Goal: Task Accomplishment & Management: Use online tool/utility

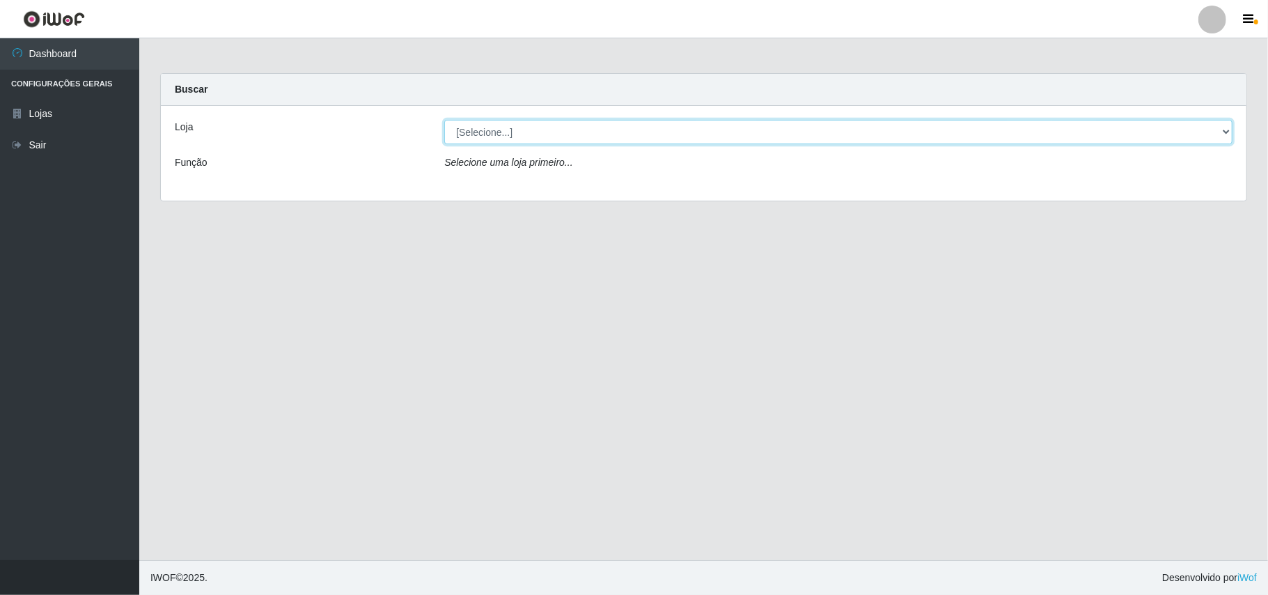
click at [1225, 131] on select "[Selecione...] Bemais Supermercados - B11 Manaíra" at bounding box center [838, 132] width 788 height 24
select select "409"
click at [444, 120] on select "[Selecione...] Bemais Supermercados - B11 Manaíra" at bounding box center [838, 132] width 788 height 24
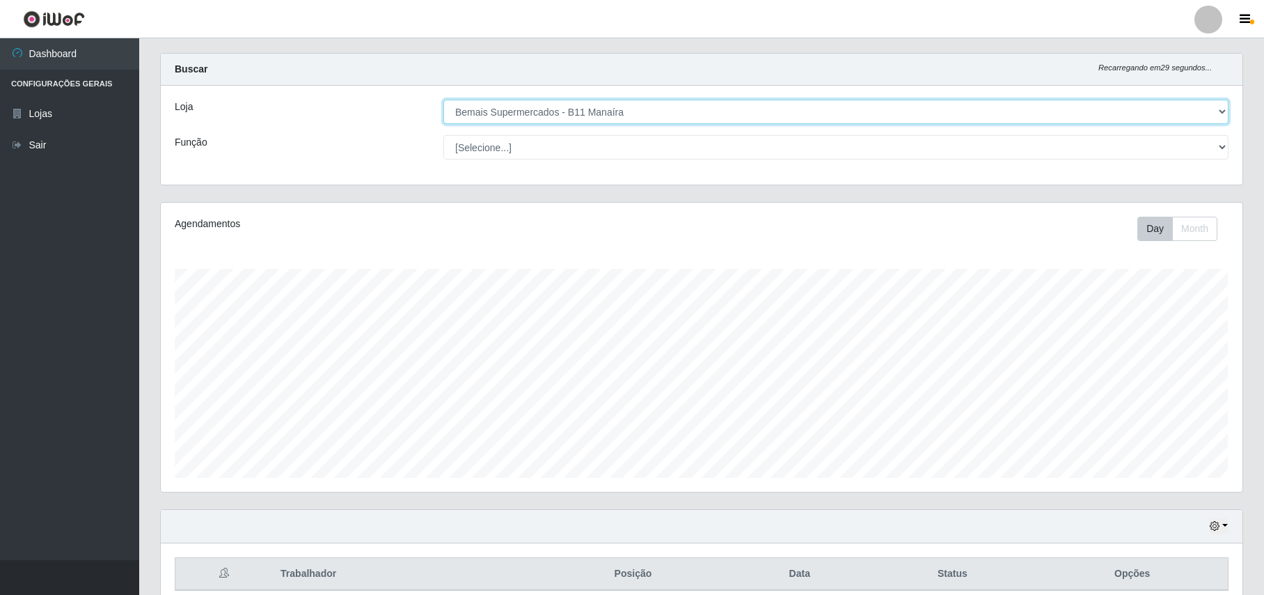
scroll to position [84, 0]
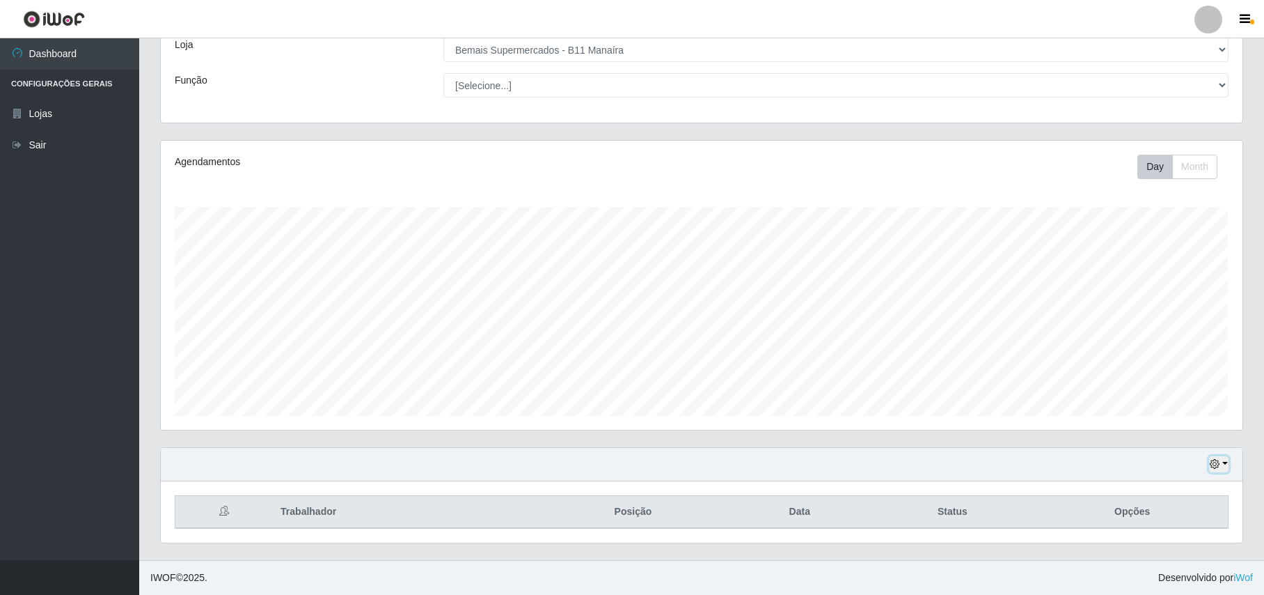
drag, startPoint x: 1215, startPoint y: 465, endPoint x: 1214, endPoint y: 458, distance: 7.0
click at [1214, 459] on icon "button" at bounding box center [1215, 464] width 10 height 10
click at [1156, 359] on button "1 dia" at bounding box center [1174, 352] width 110 height 29
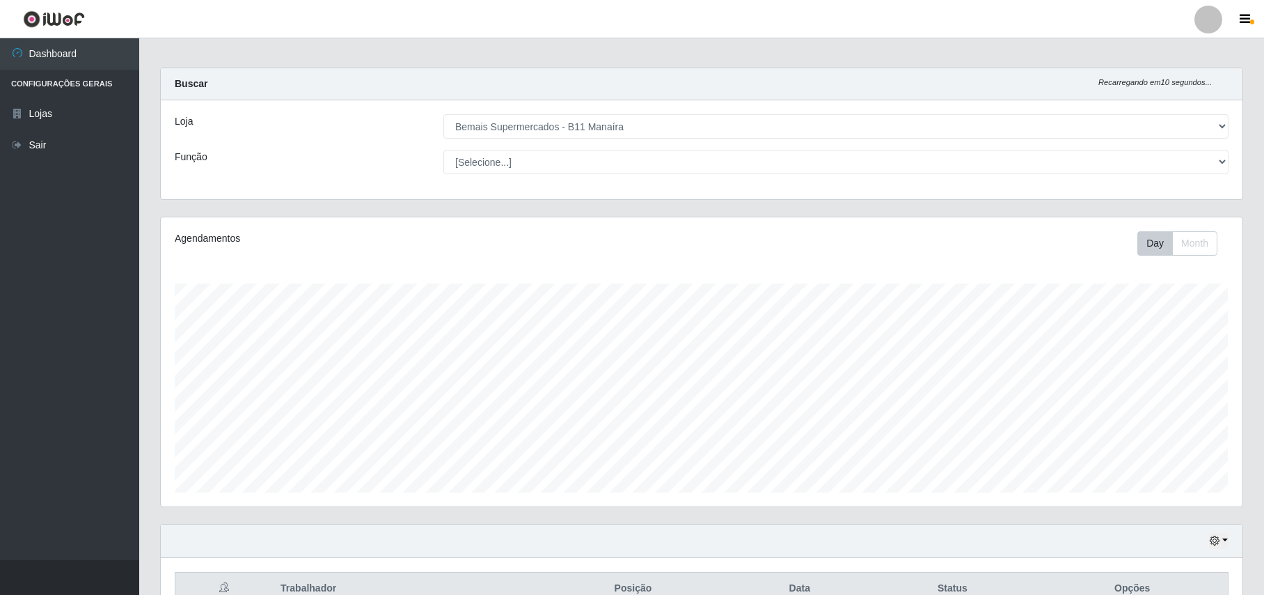
scroll to position [84, 0]
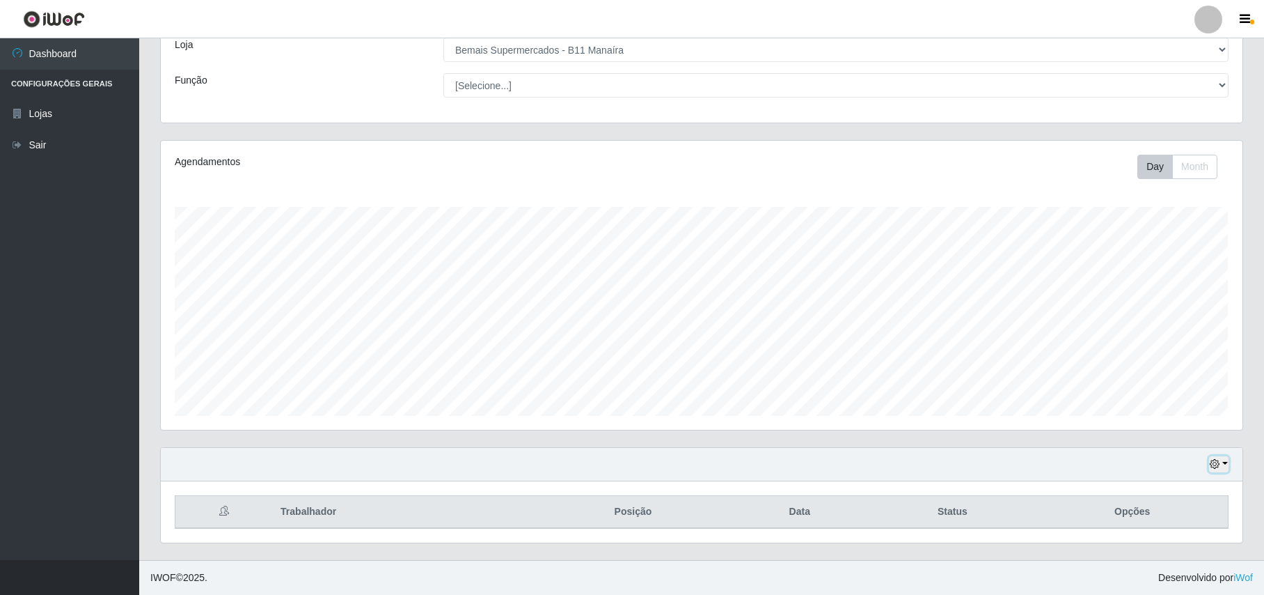
click at [1218, 457] on button "button" at bounding box center [1218, 464] width 19 height 16
click at [1204, 410] on button "1 Semana" at bounding box center [1174, 410] width 110 height 29
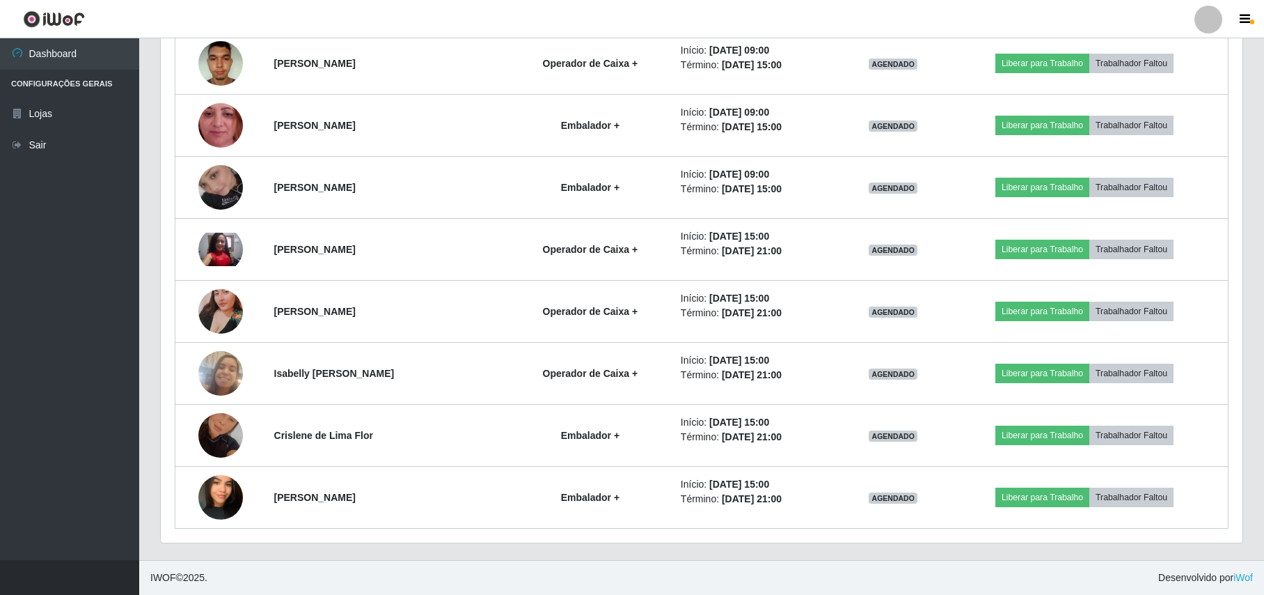
scroll to position [706, 0]
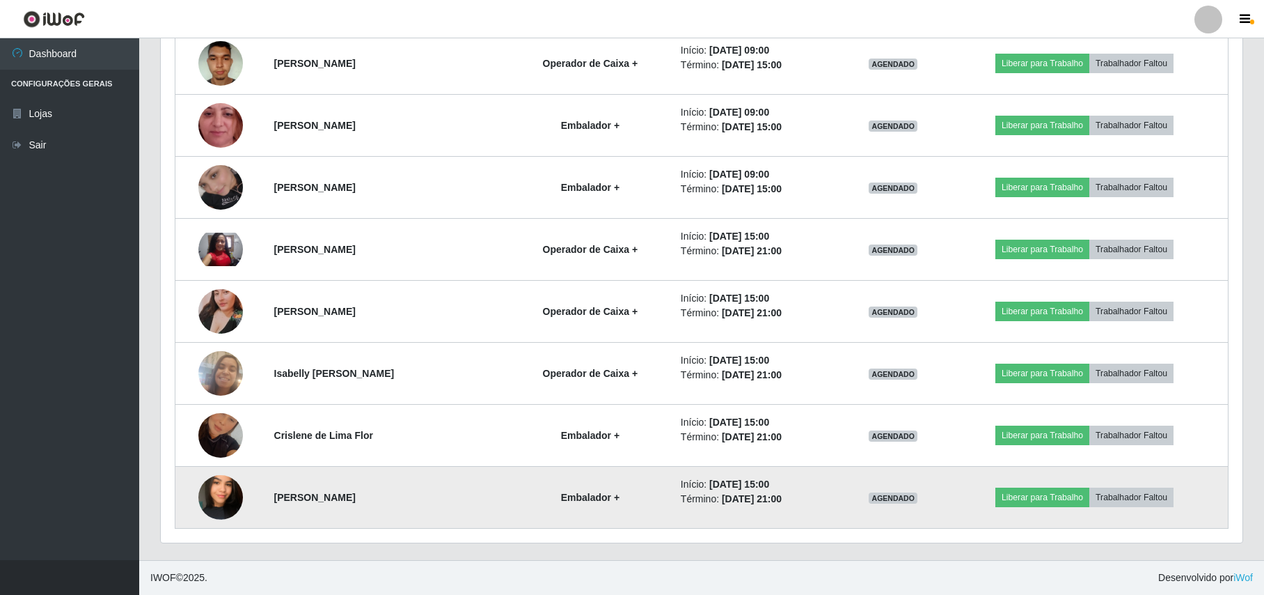
click at [210, 494] on img at bounding box center [220, 496] width 45 height 79
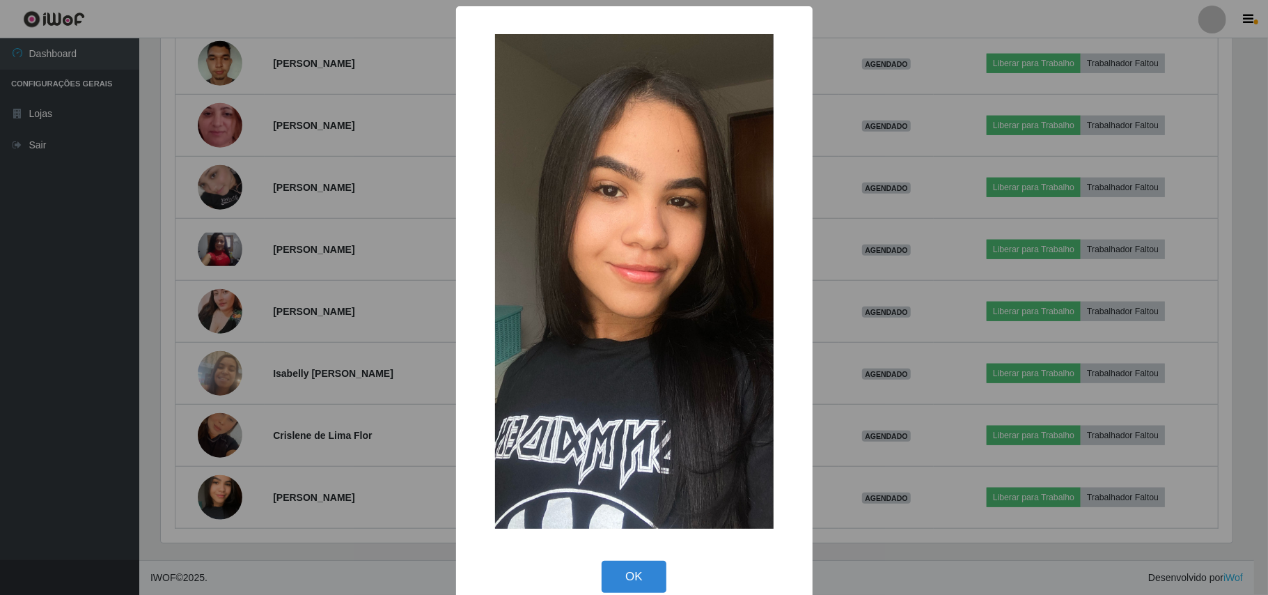
click at [136, 430] on div "× OK Cancel" at bounding box center [634, 297] width 1268 height 595
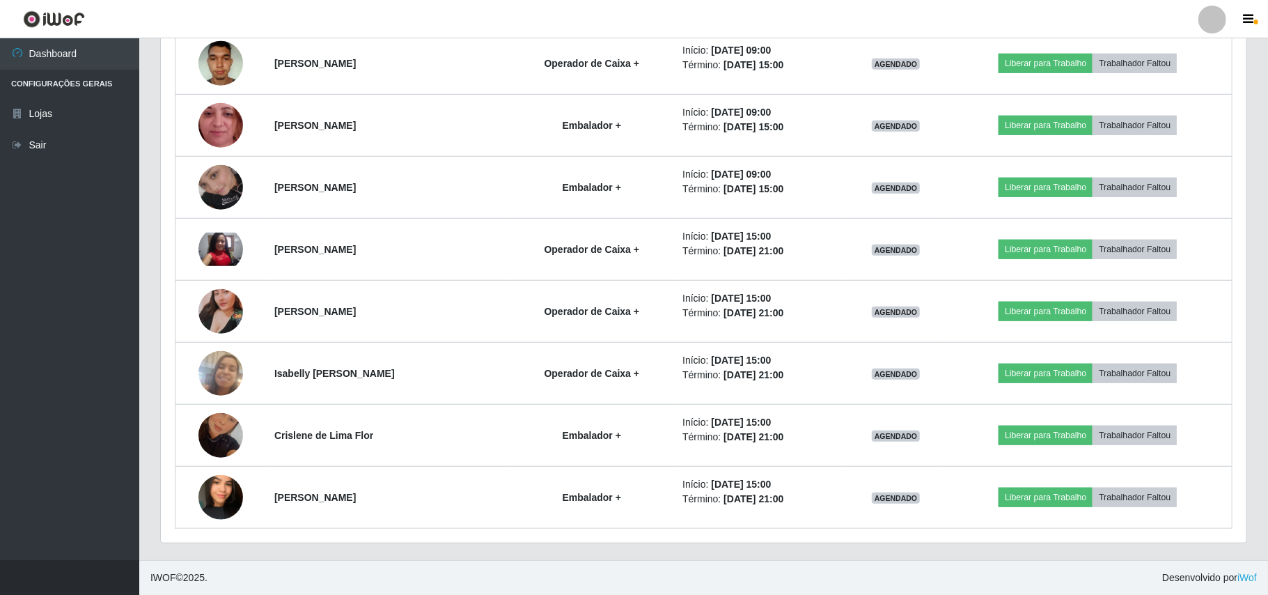
scroll to position [290, 1081]
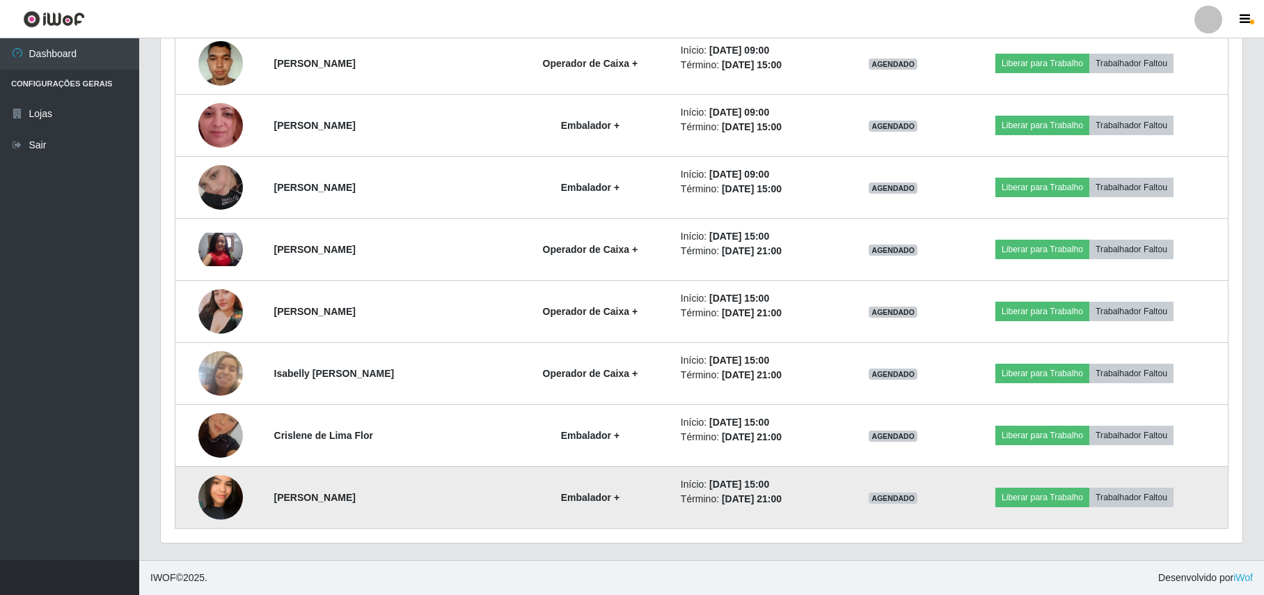
click at [240, 510] on td at bounding box center [220, 497] width 91 height 62
click at [219, 489] on img at bounding box center [220, 496] width 45 height 79
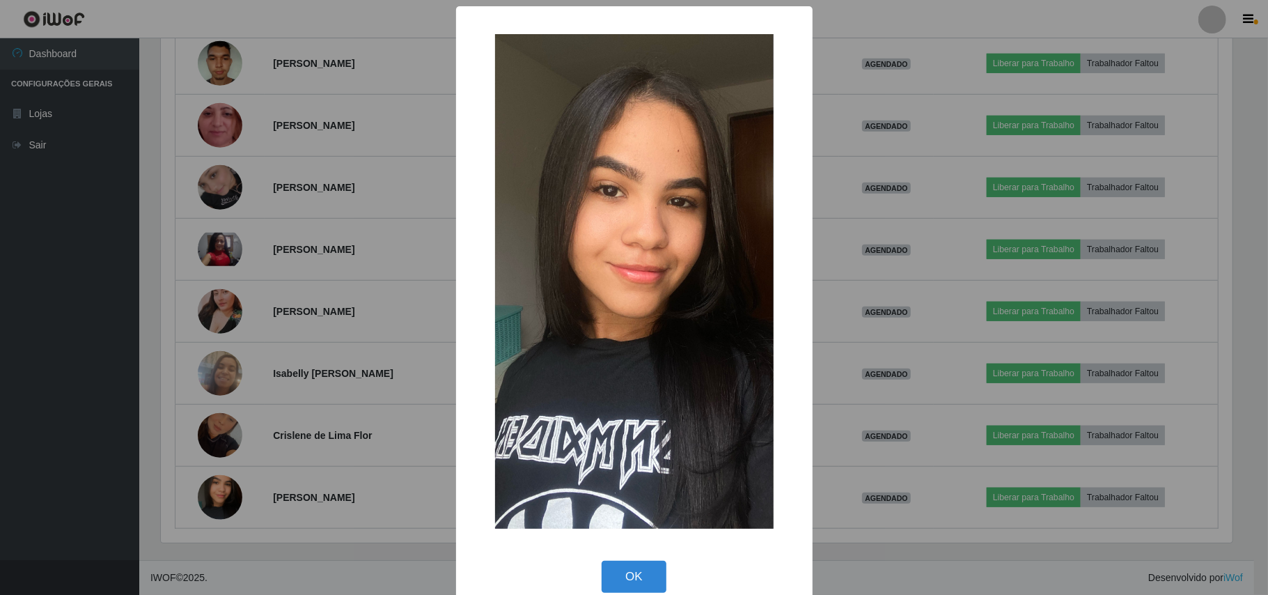
click at [135, 464] on div "× OK Cancel" at bounding box center [634, 297] width 1268 height 595
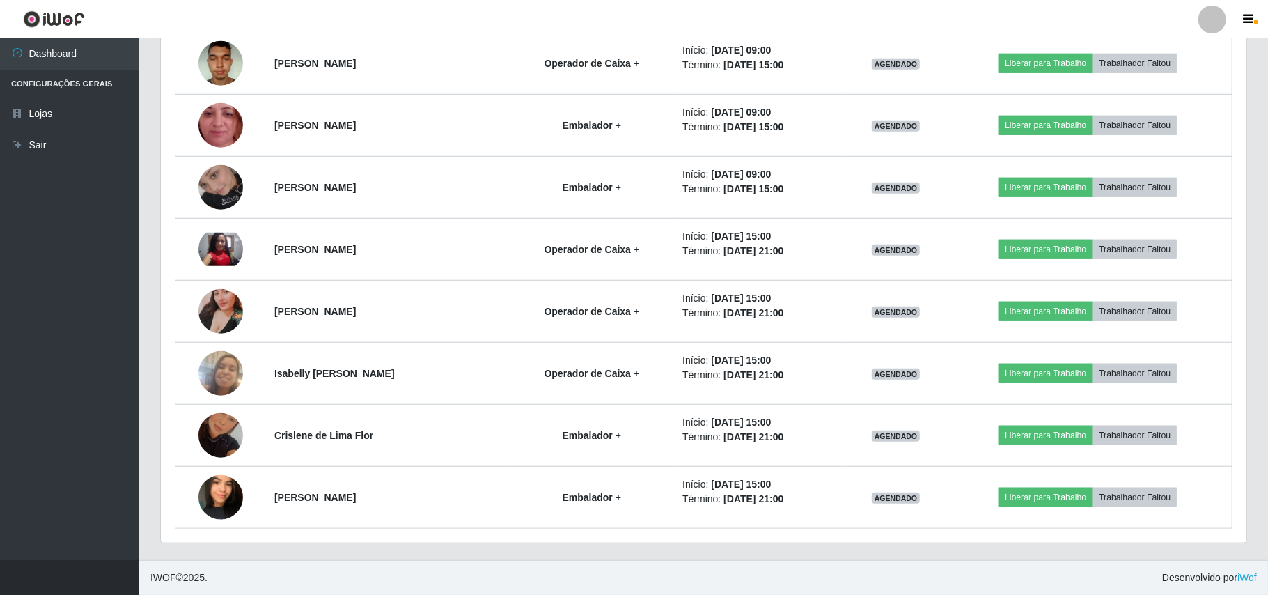
scroll to position [290, 1081]
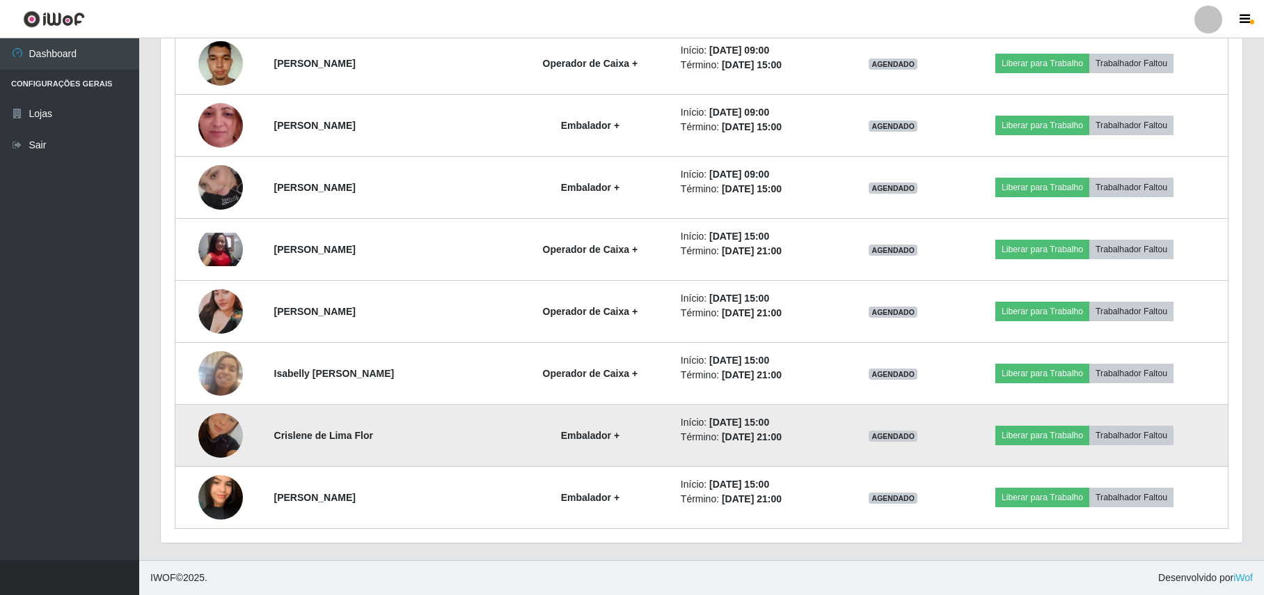
click at [212, 435] on img at bounding box center [220, 434] width 45 height 79
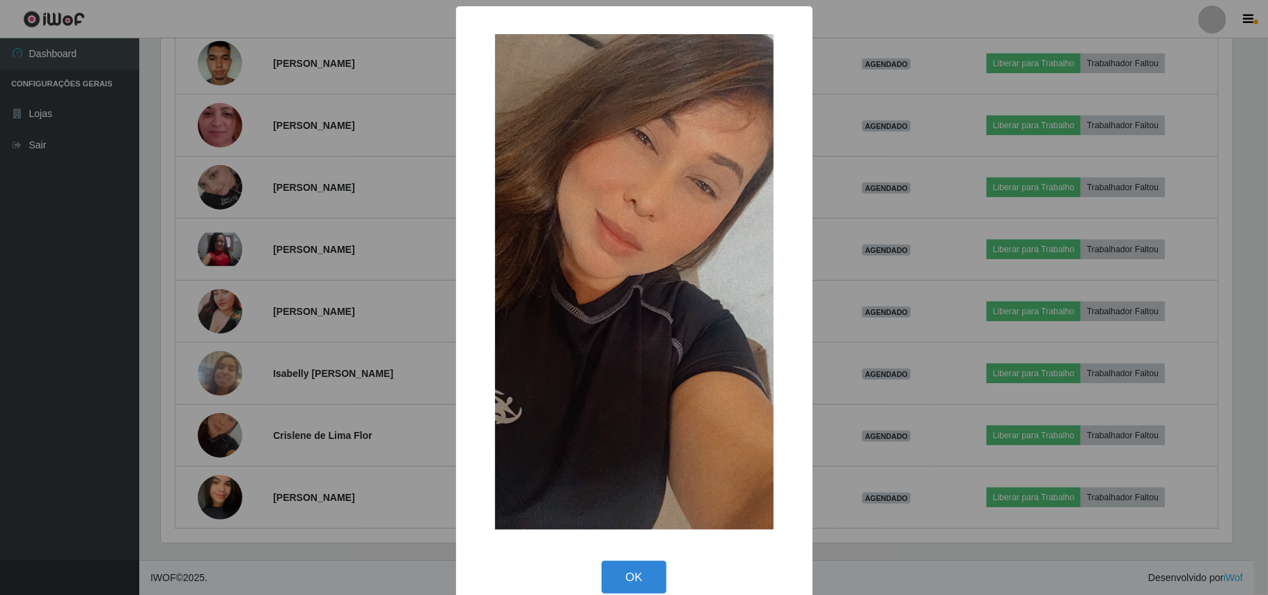
click at [166, 424] on div "× OK Cancel" at bounding box center [634, 297] width 1268 height 595
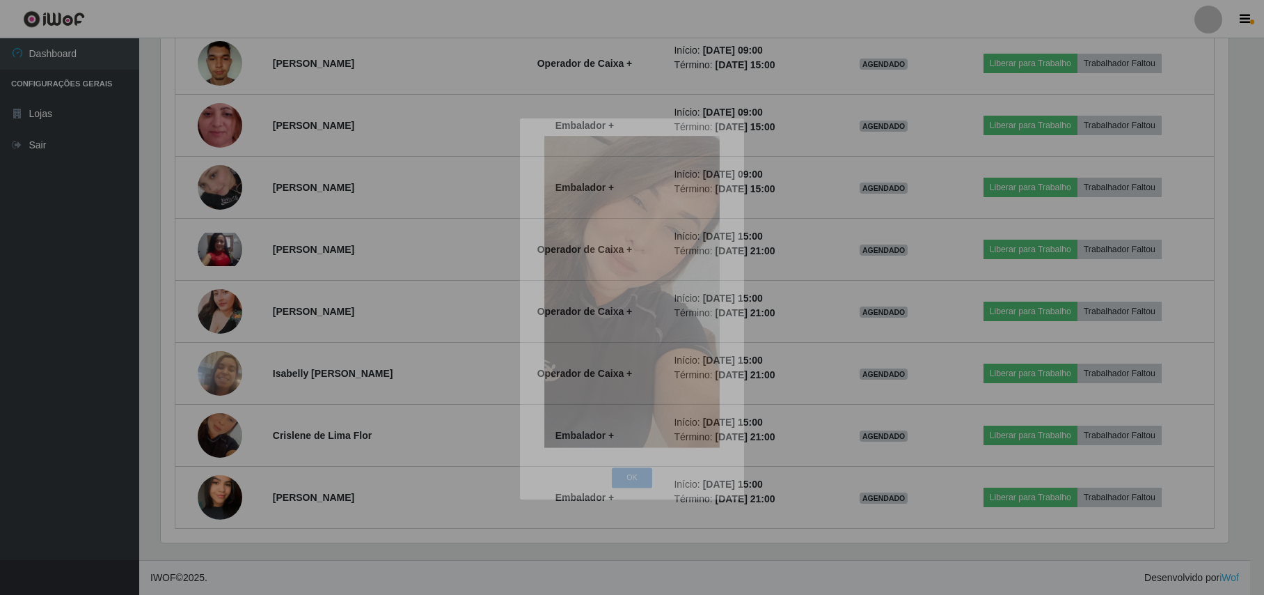
scroll to position [290, 1081]
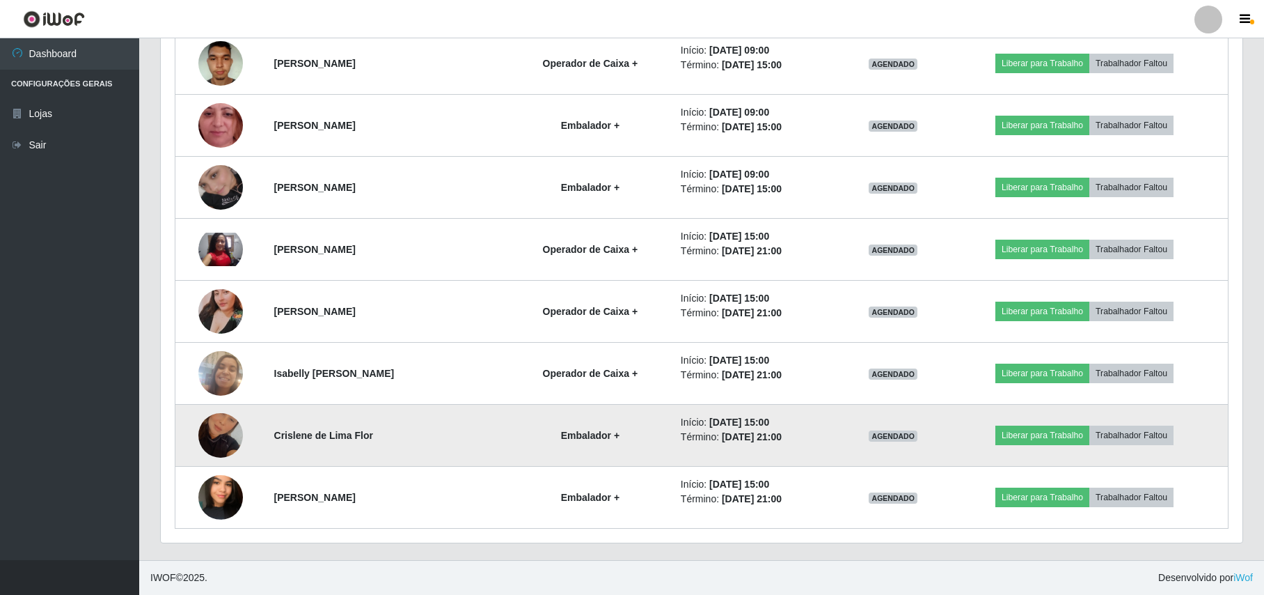
click at [220, 432] on img at bounding box center [220, 434] width 45 height 79
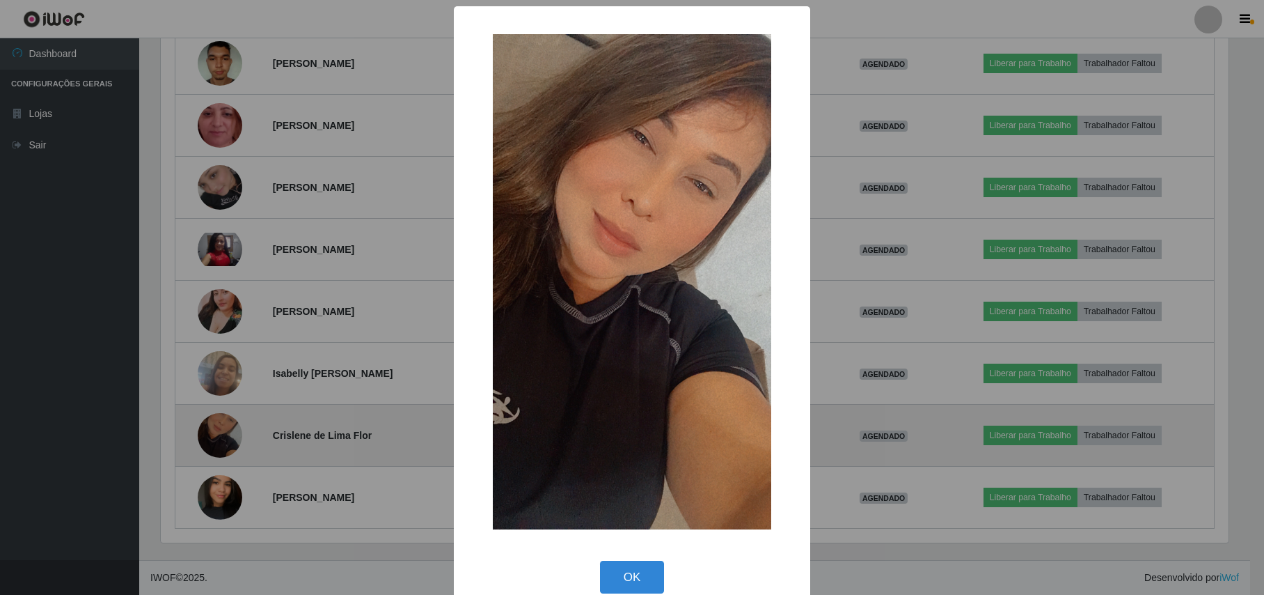
scroll to position [290, 1071]
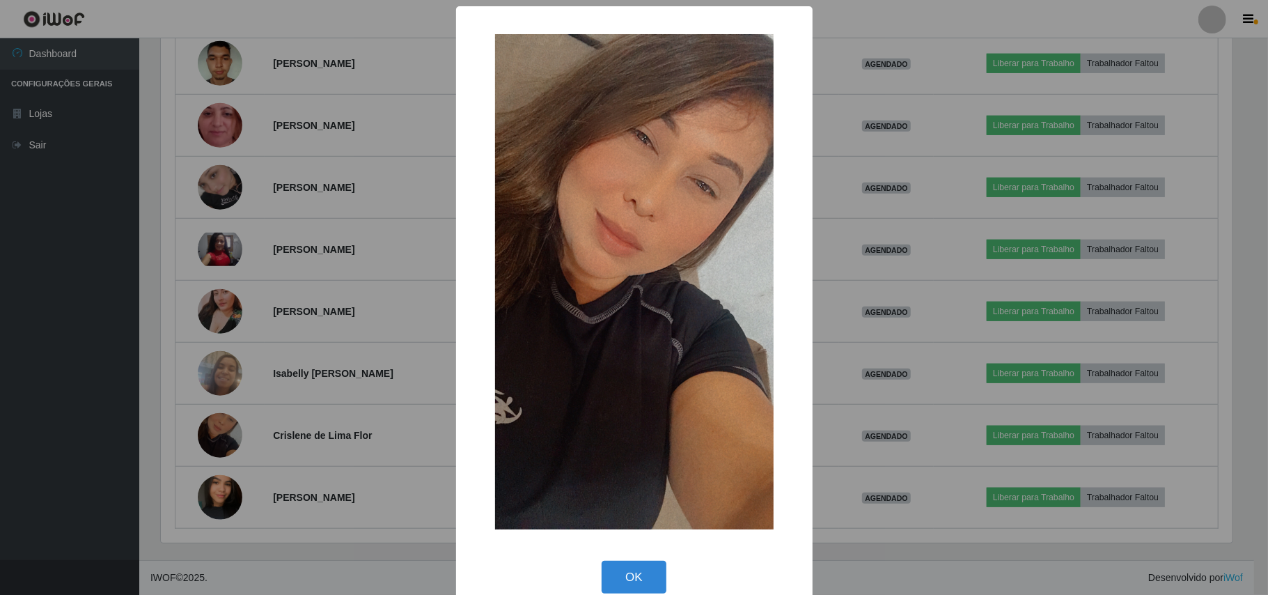
click at [129, 390] on div "× OK Cancel" at bounding box center [634, 297] width 1268 height 595
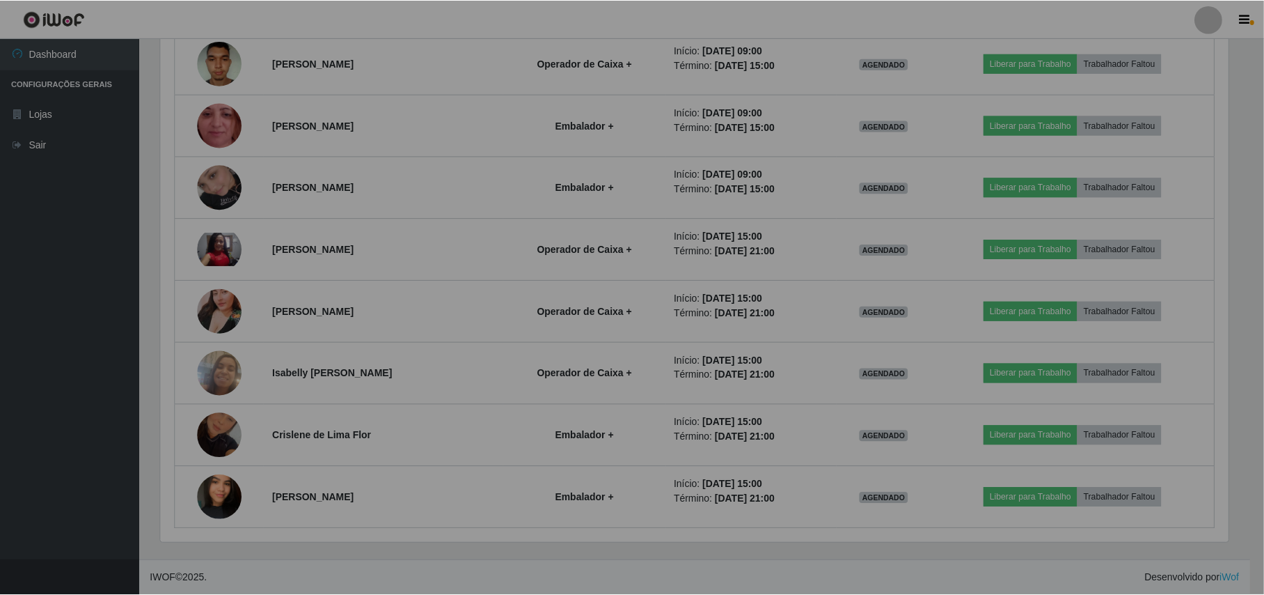
scroll to position [290, 1081]
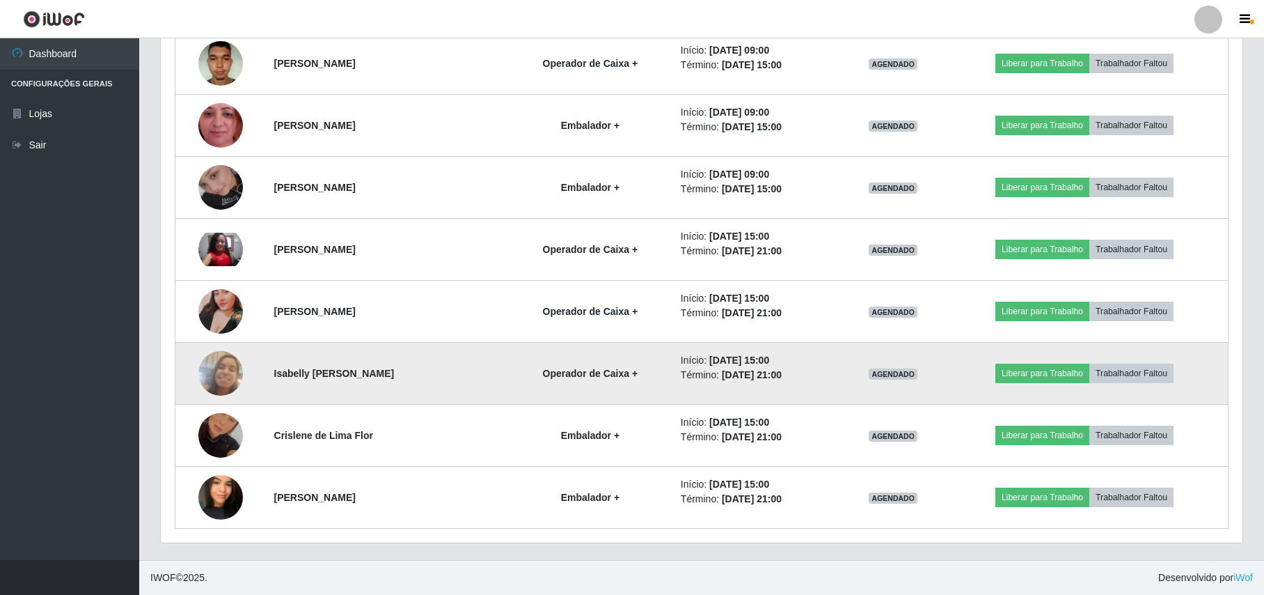
click at [215, 382] on img at bounding box center [220, 372] width 45 height 79
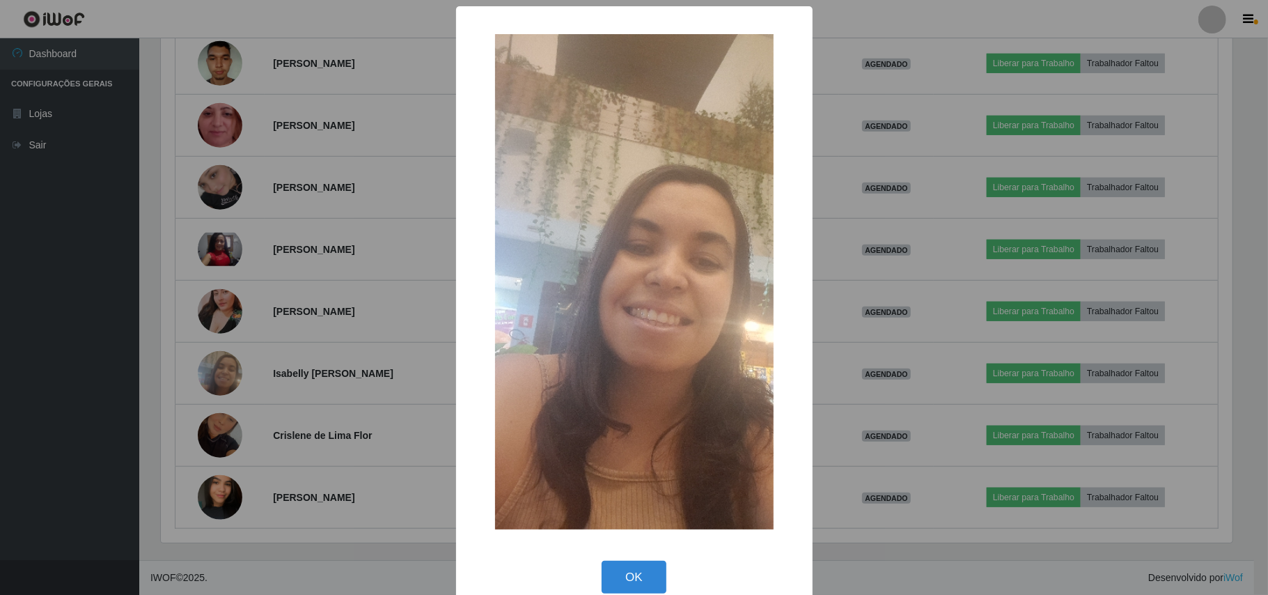
click at [142, 371] on div "× OK Cancel" at bounding box center [634, 297] width 1268 height 595
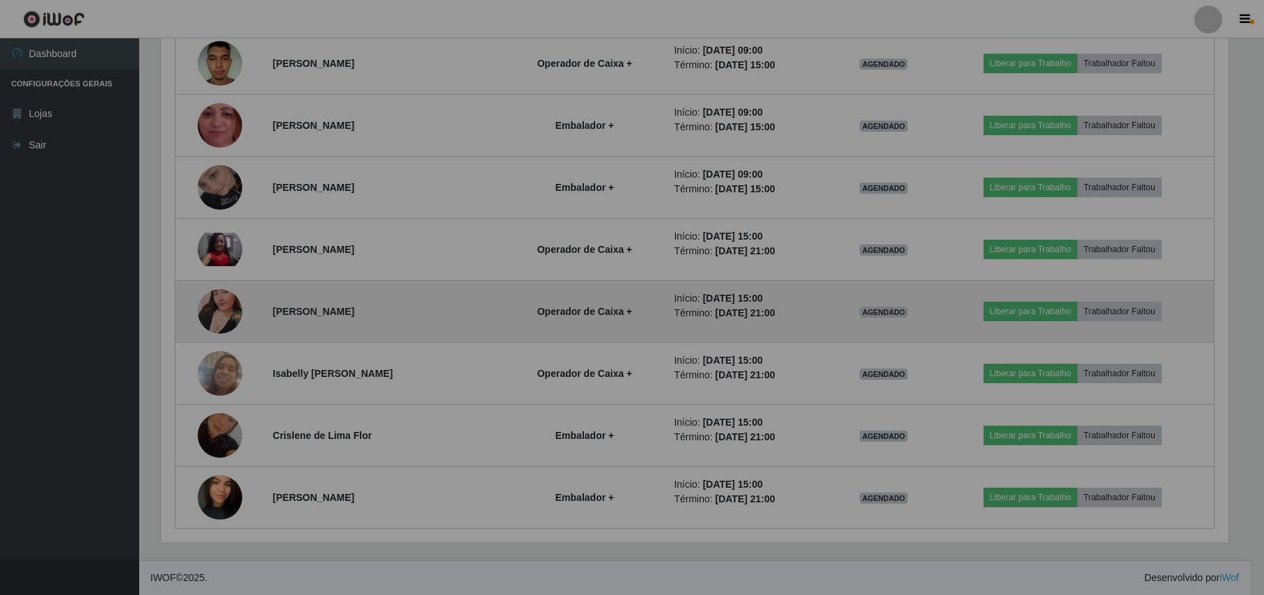
scroll to position [290, 1081]
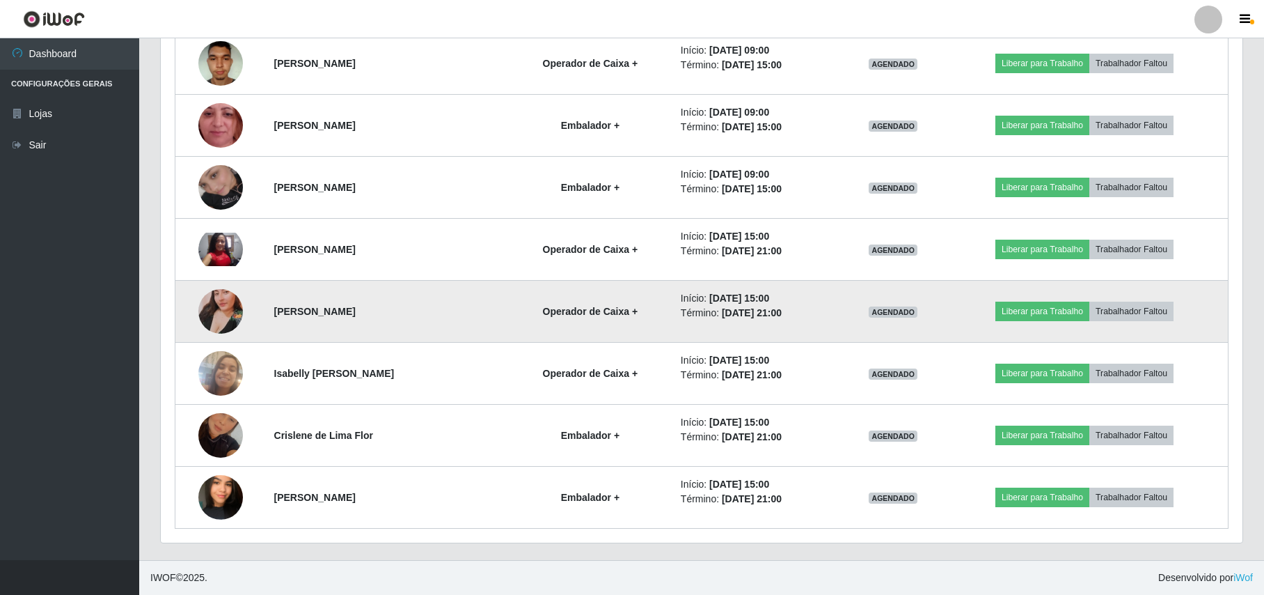
click at [223, 316] on img at bounding box center [220, 311] width 45 height 79
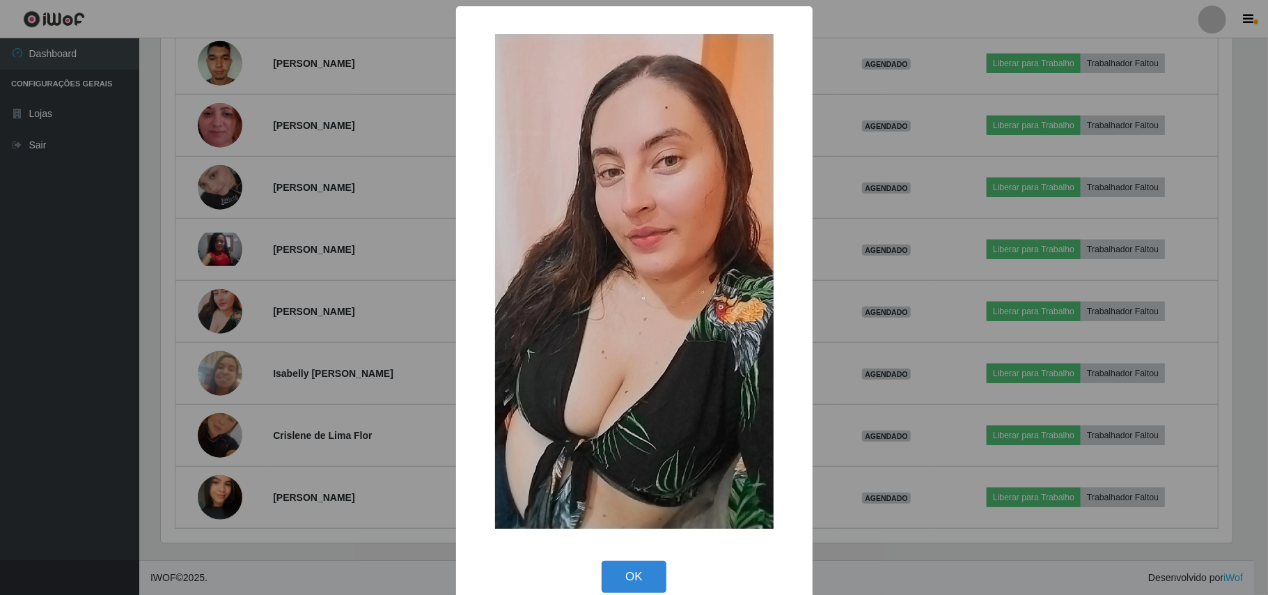
click at [149, 317] on div "× OK Cancel" at bounding box center [634, 297] width 1268 height 595
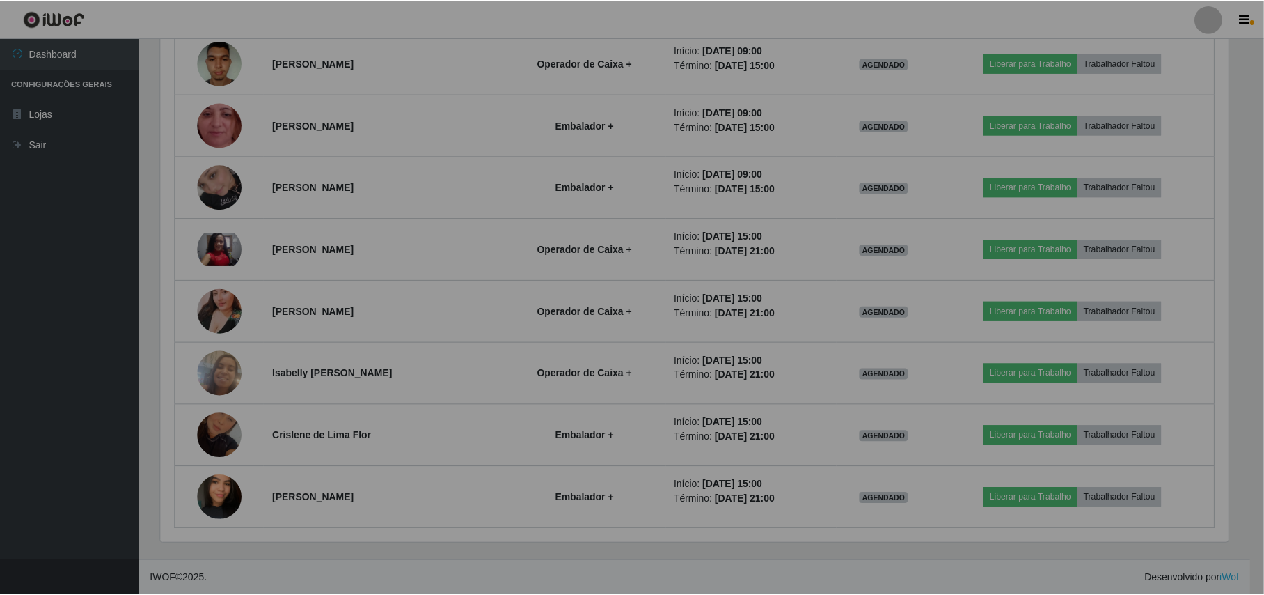
scroll to position [0, 0]
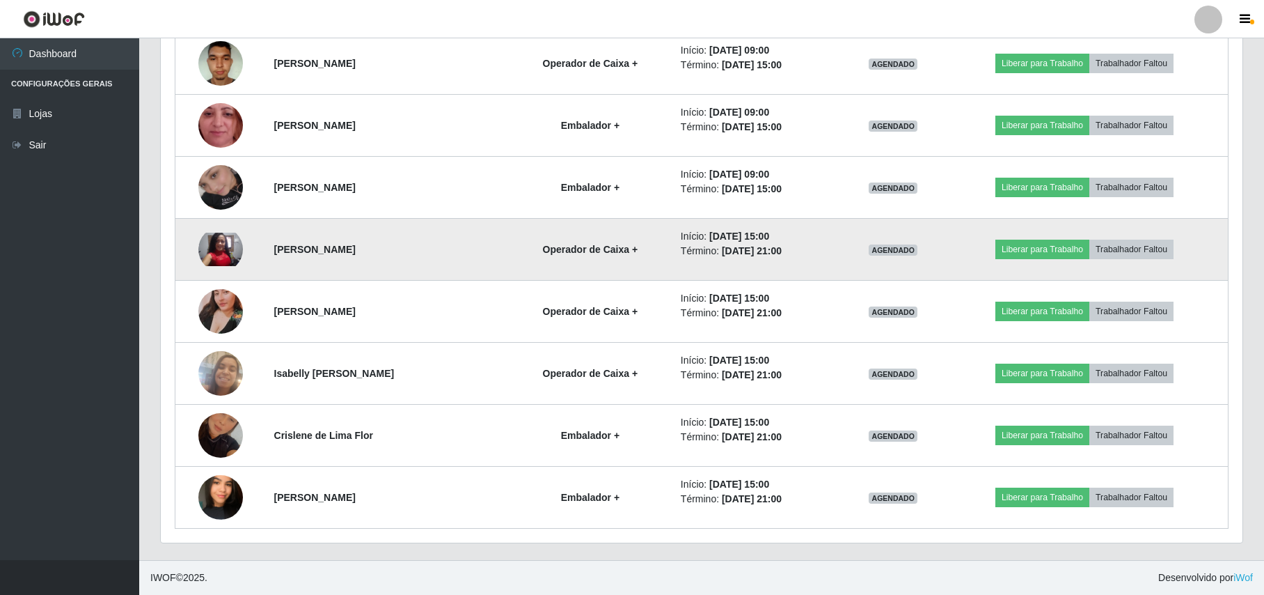
click at [212, 258] on img at bounding box center [220, 249] width 45 height 33
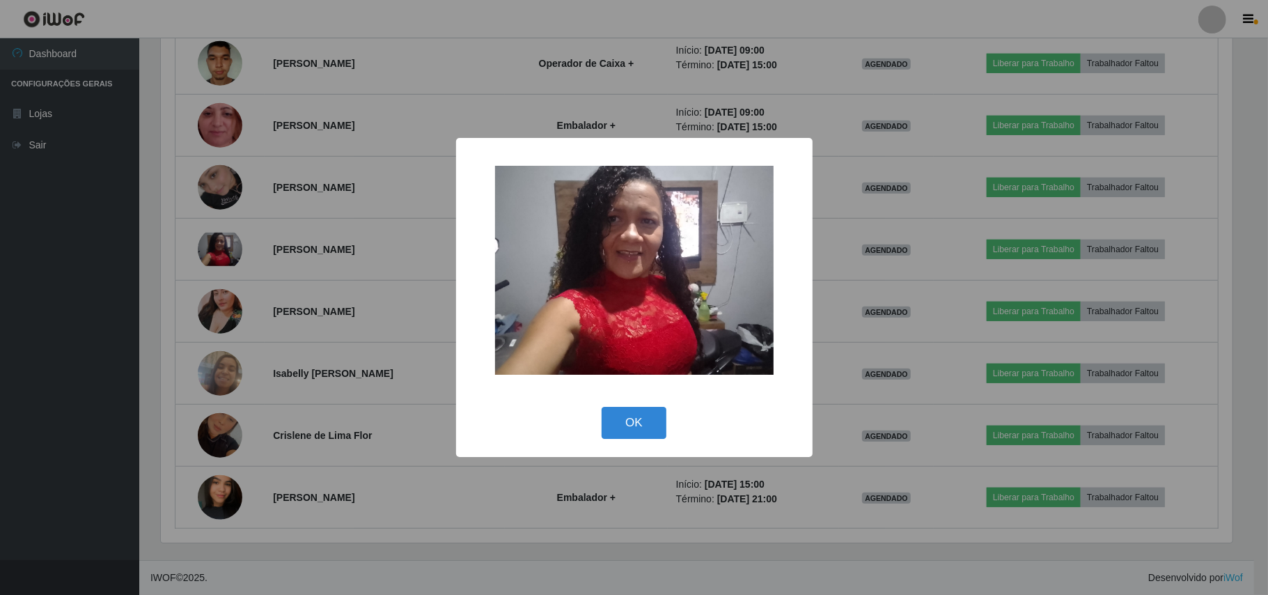
click at [179, 256] on div "× OK Cancel" at bounding box center [634, 297] width 1268 height 595
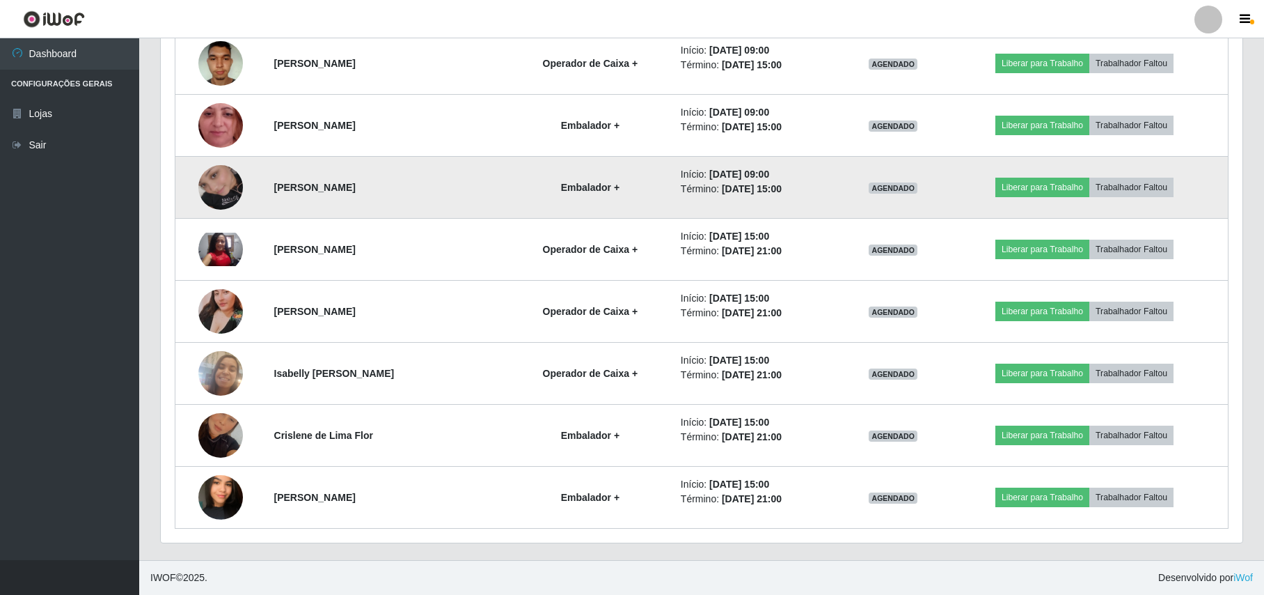
click at [220, 196] on img at bounding box center [220, 187] width 45 height 79
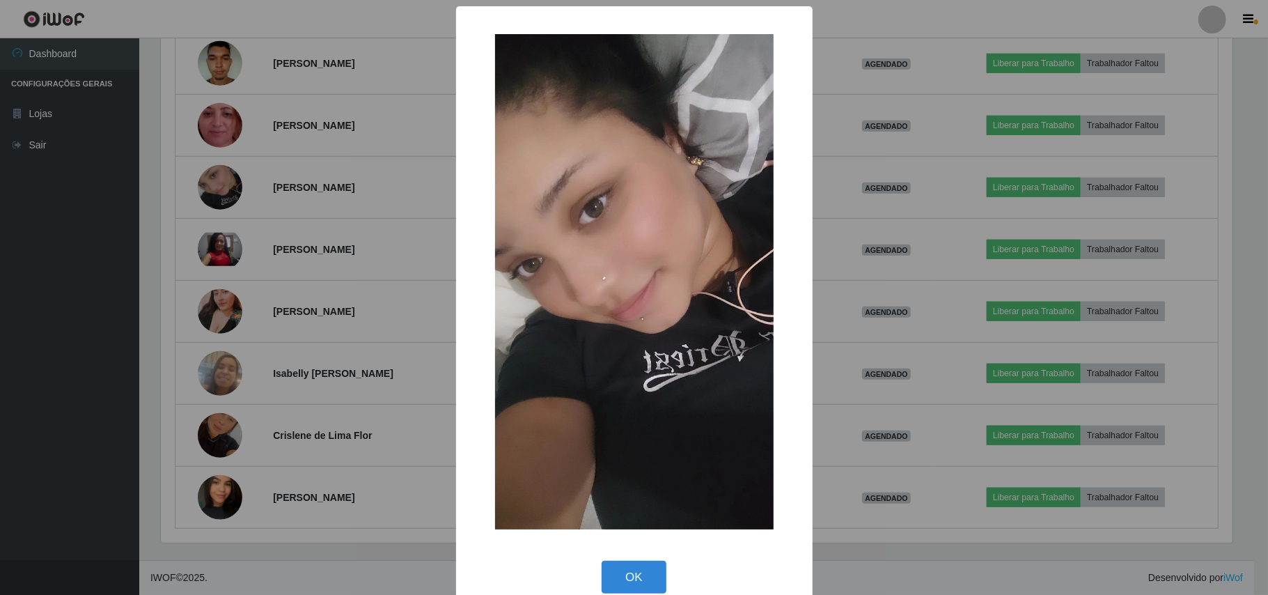
click at [155, 228] on div "× OK Cancel" at bounding box center [634, 297] width 1268 height 595
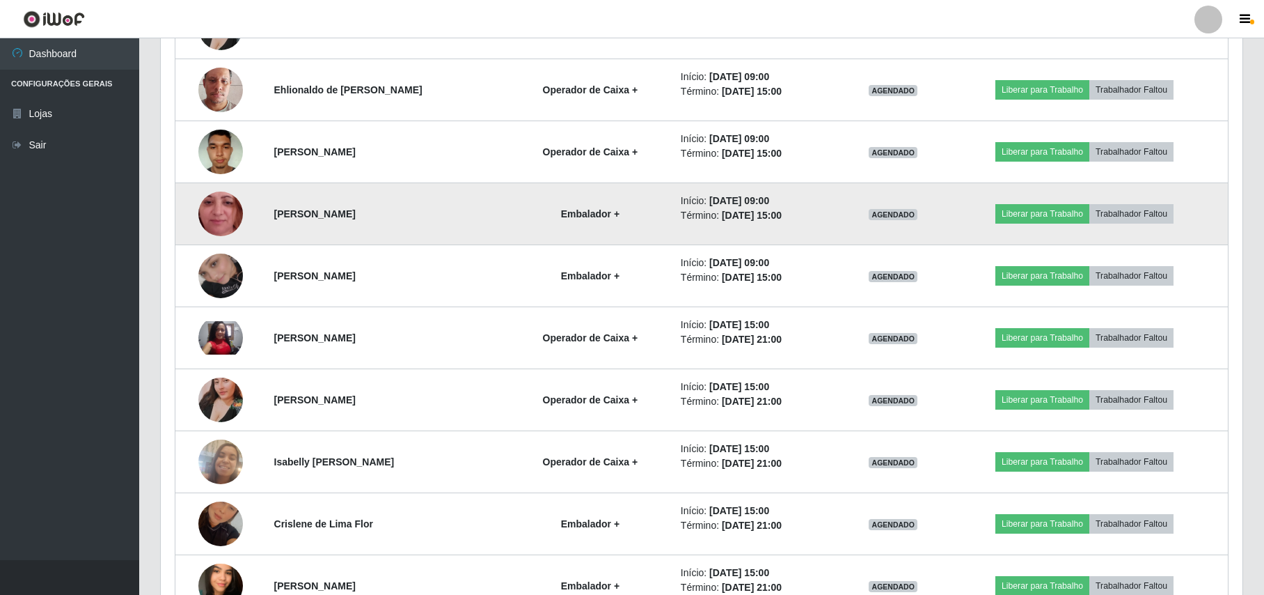
click at [218, 223] on img at bounding box center [220, 213] width 45 height 99
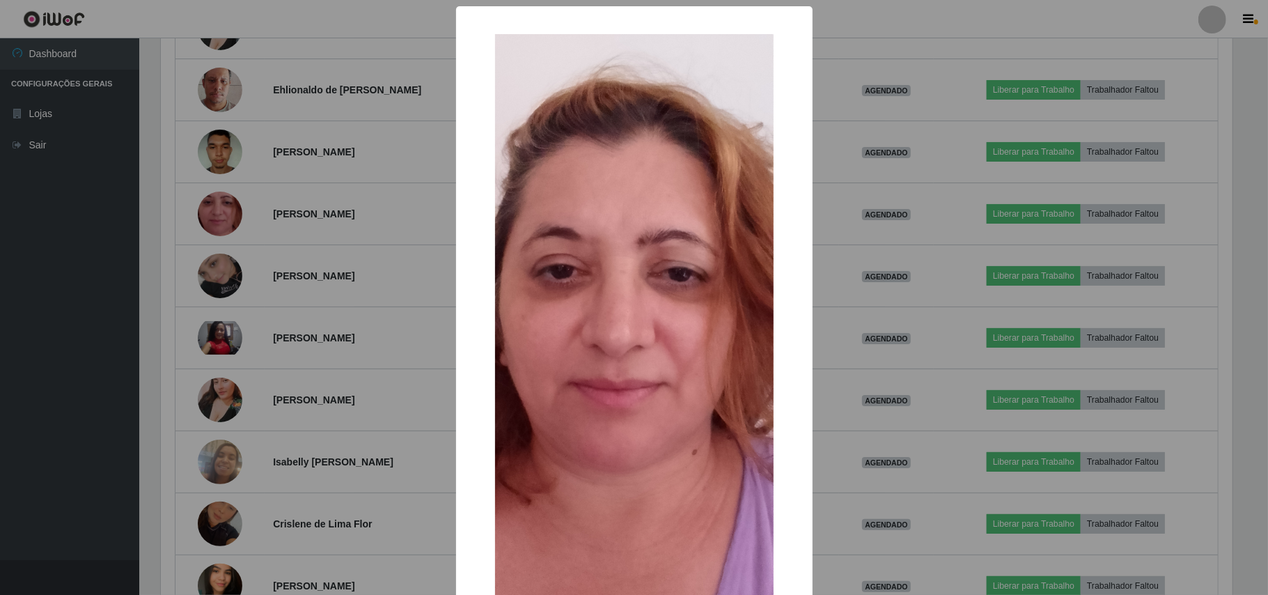
click at [177, 238] on div "× OK Cancel" at bounding box center [634, 297] width 1268 height 595
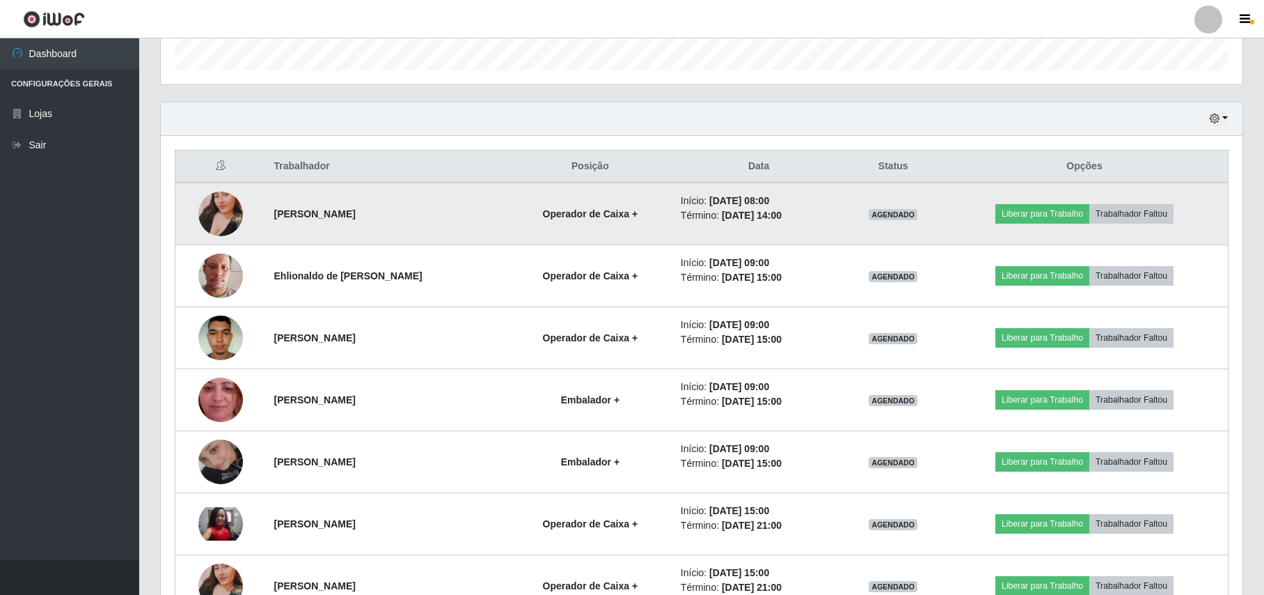
click at [214, 229] on img at bounding box center [220, 213] width 45 height 79
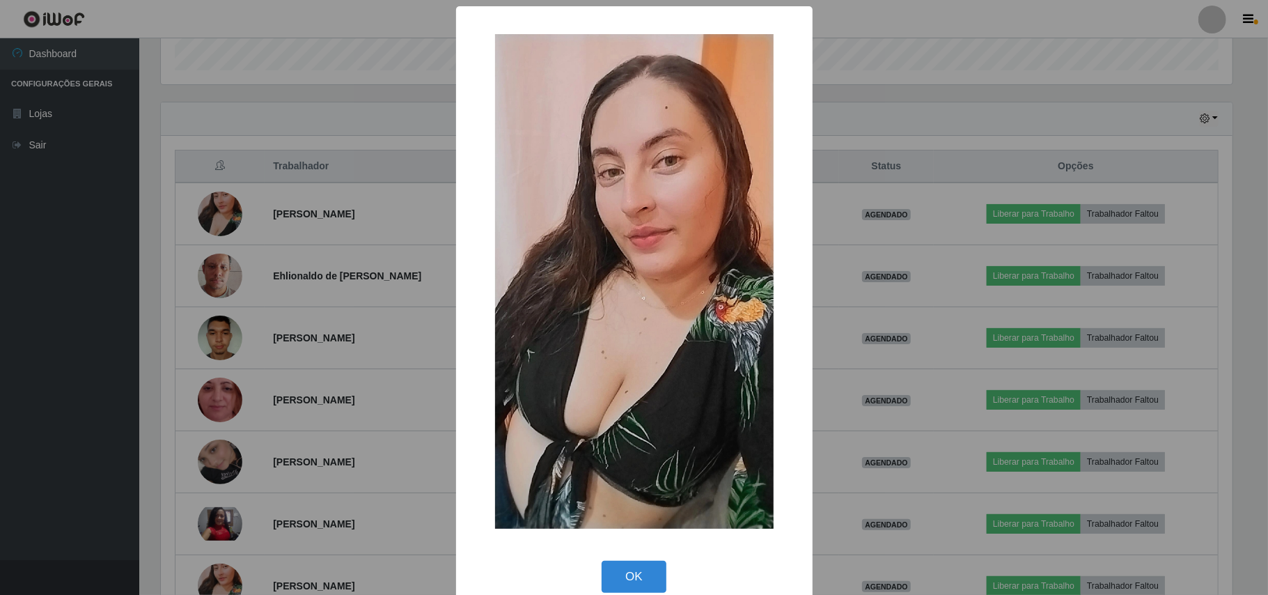
click at [163, 249] on div "× OK Cancel" at bounding box center [634, 297] width 1268 height 595
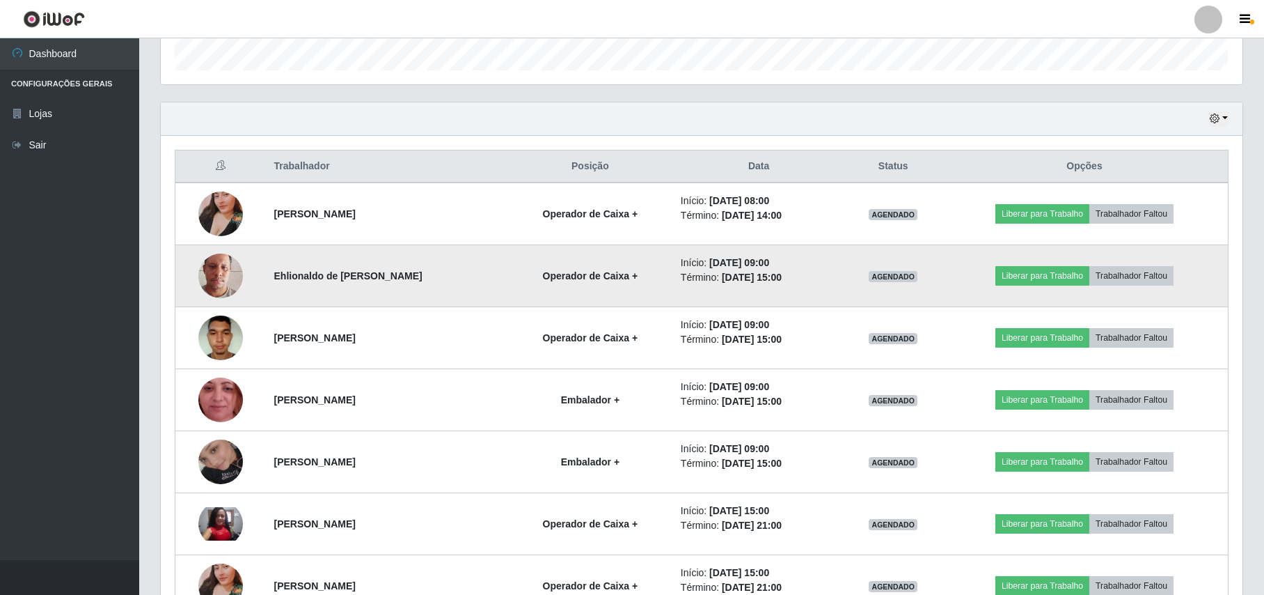
click at [204, 285] on img at bounding box center [220, 275] width 45 height 79
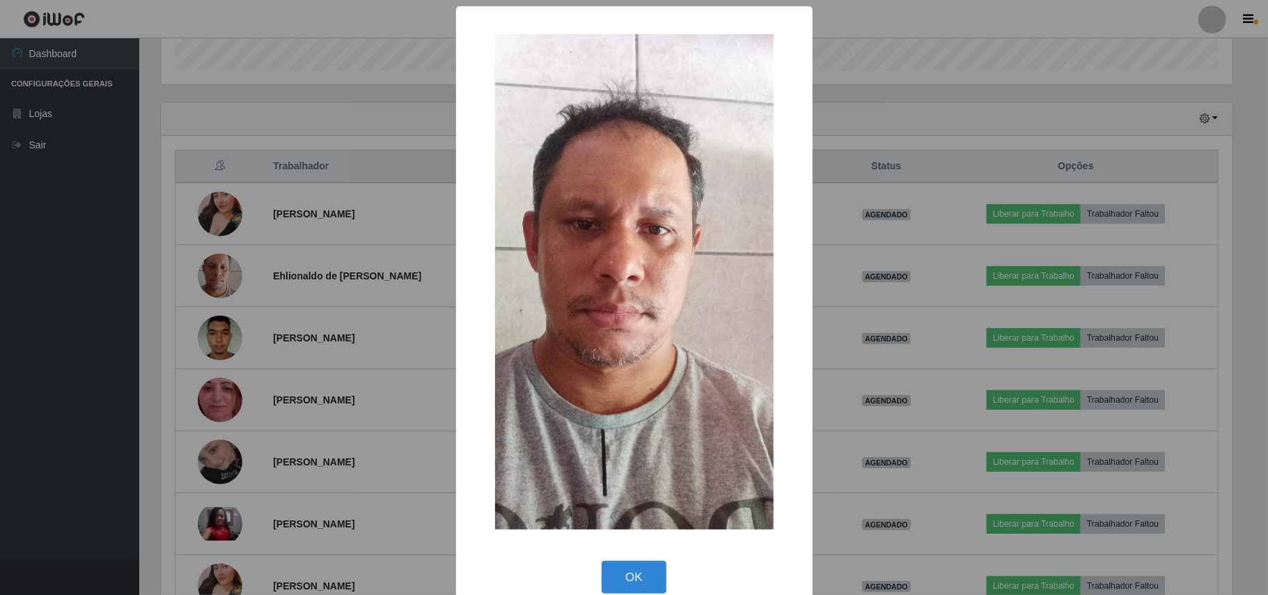
click at [177, 267] on div "× OK Cancel" at bounding box center [634, 297] width 1268 height 595
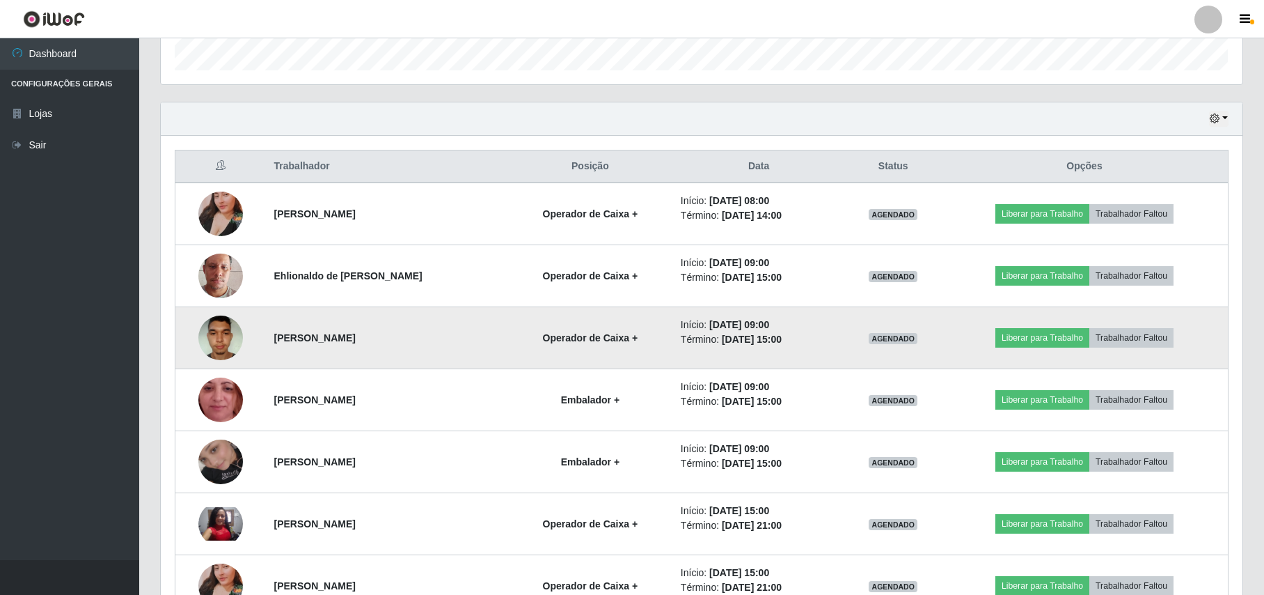
click at [226, 335] on img at bounding box center [220, 337] width 45 height 59
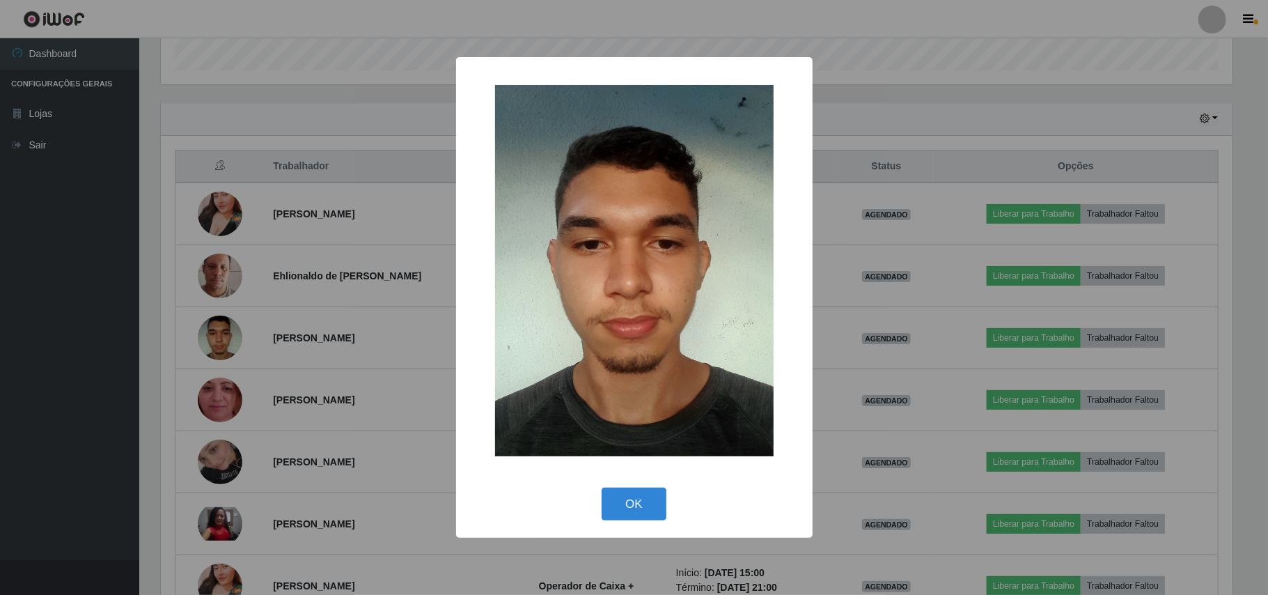
click at [181, 306] on div "× OK Cancel" at bounding box center [634, 297] width 1268 height 595
